Goal: Information Seeking & Learning: Learn about a topic

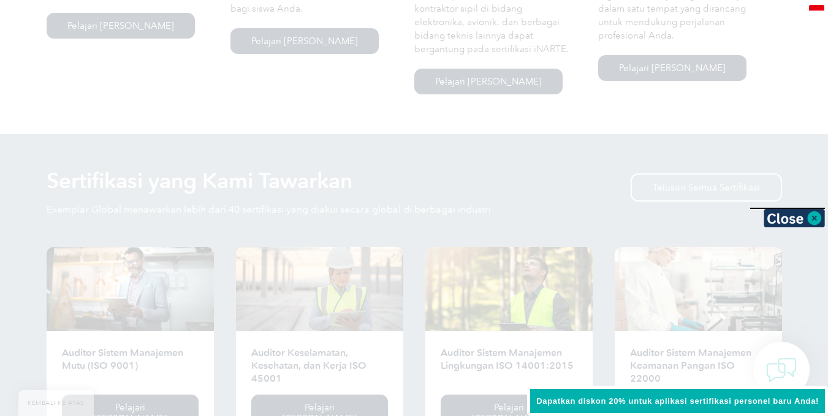
scroll to position [1123, 0]
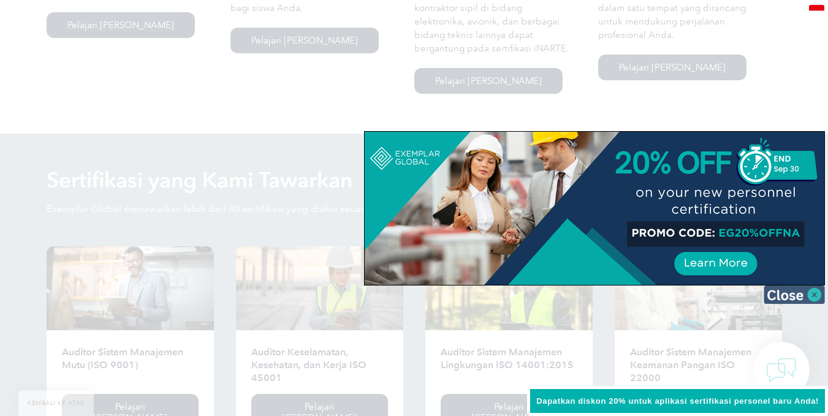
click at [807, 295] on img at bounding box center [793, 294] width 61 height 18
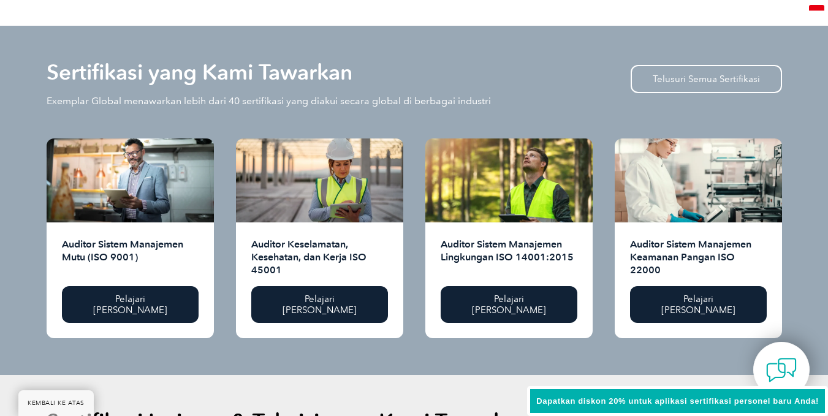
scroll to position [1231, 0]
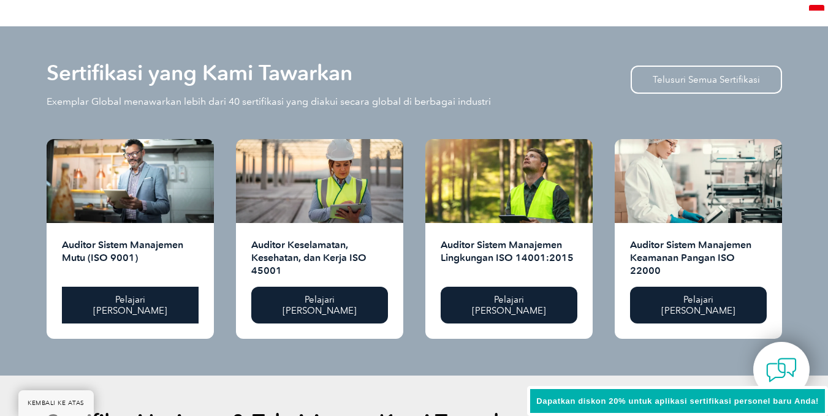
click at [119, 294] on font "Pelajari Lebih Lanjut" at bounding box center [130, 305] width 74 height 22
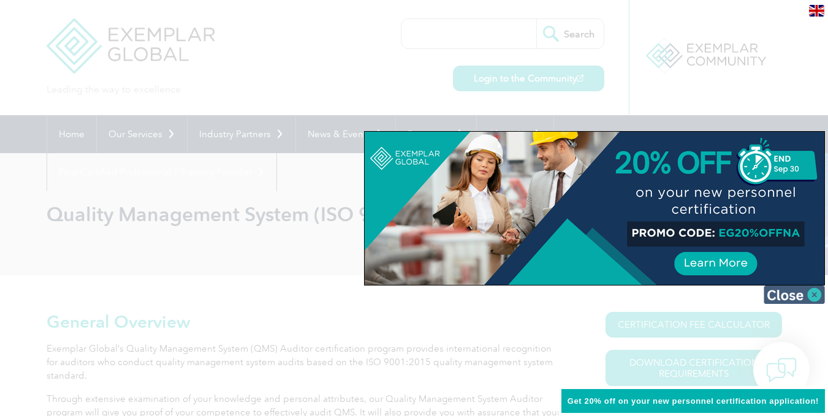
click at [774, 301] on img at bounding box center [793, 294] width 61 height 18
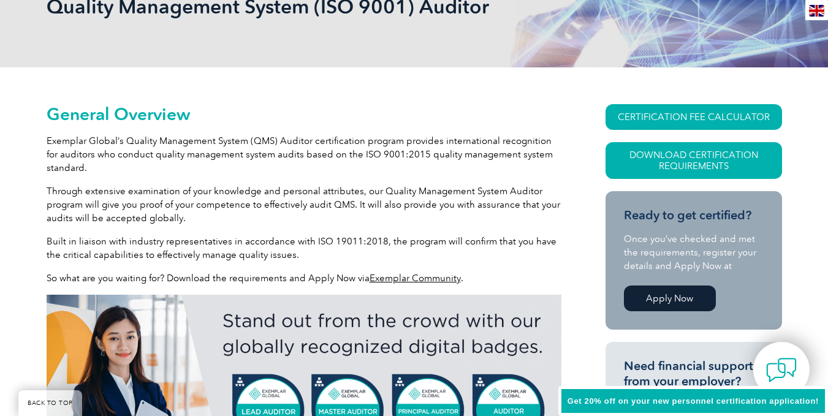
scroll to position [207, 0]
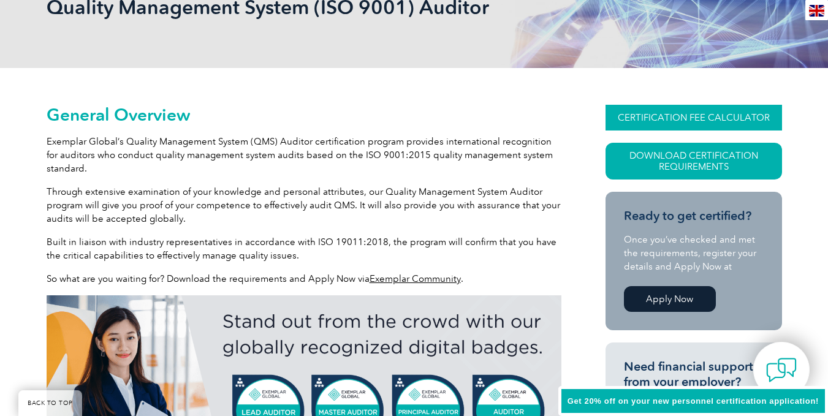
click at [695, 114] on link "CERTIFICATION FEE CALCULATOR" at bounding box center [693, 118] width 176 height 26
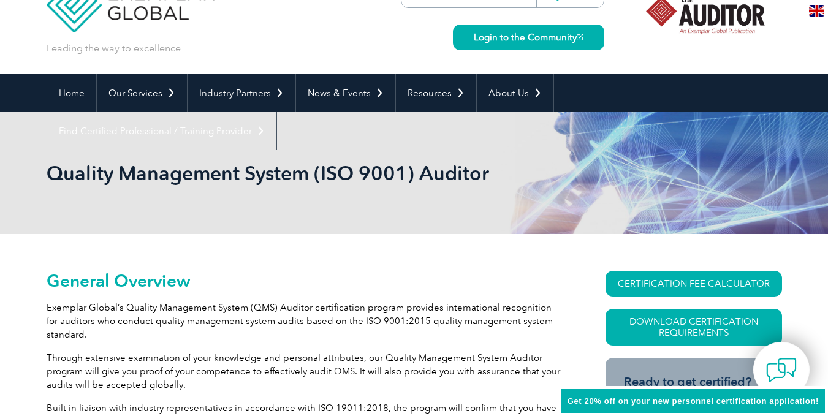
scroll to position [0, 0]
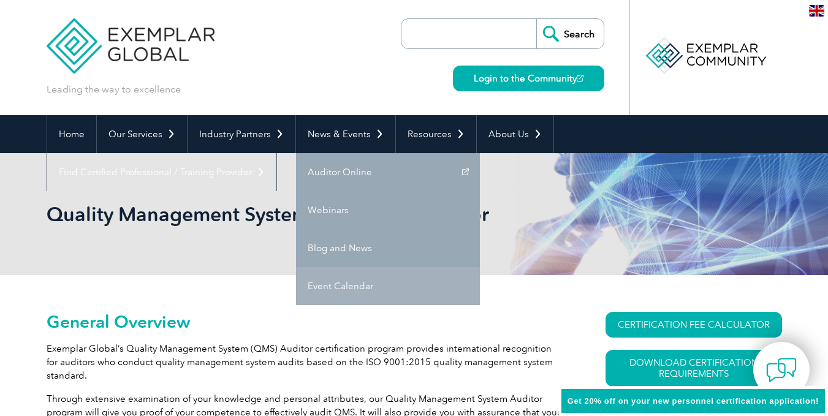
click at [337, 288] on link "Event Calendar" at bounding box center [388, 286] width 184 height 38
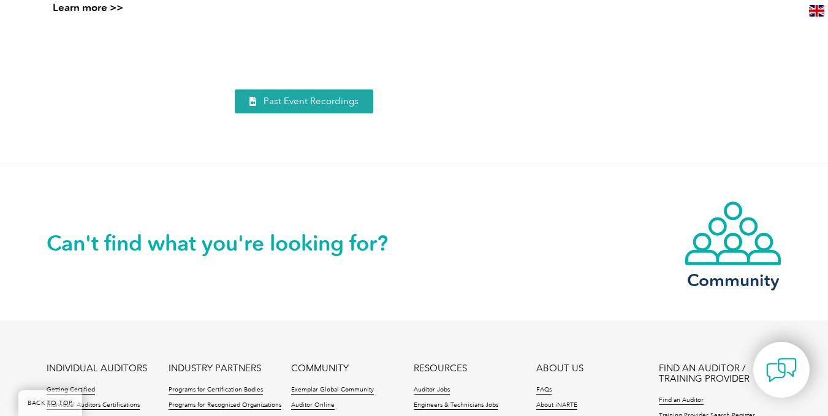
scroll to position [1587, 0]
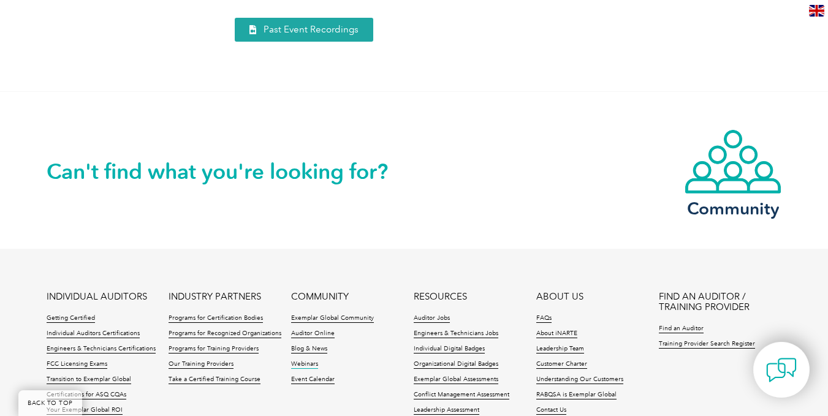
click at [301, 364] on link "Webinars" at bounding box center [304, 364] width 27 height 9
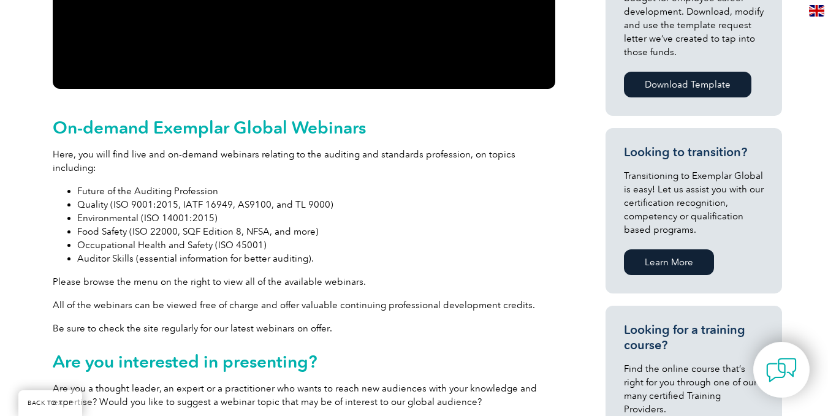
scroll to position [543, 0]
